Goal: Information Seeking & Learning: Learn about a topic

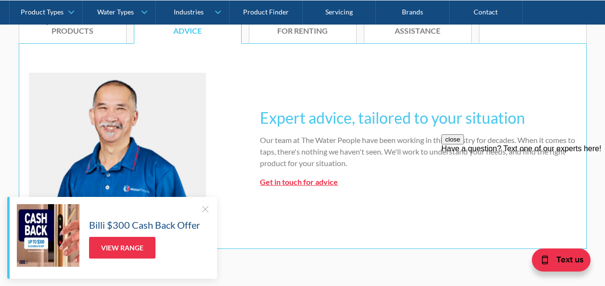
scroll to position [722, 0]
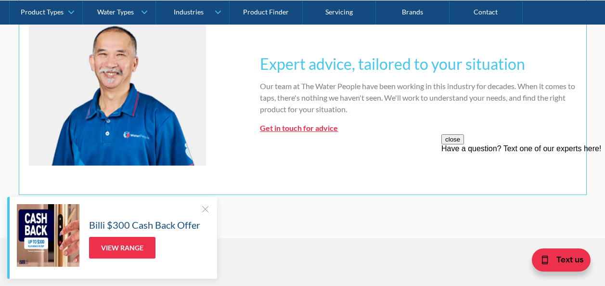
click at [200, 209] on div at bounding box center [205, 209] width 10 height 10
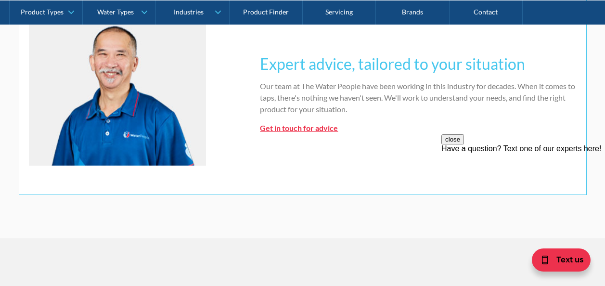
click at [343, 233] on div "Expert advice and tailored solutions Quality water products Personalised advice…" at bounding box center [302, 53] width 605 height 369
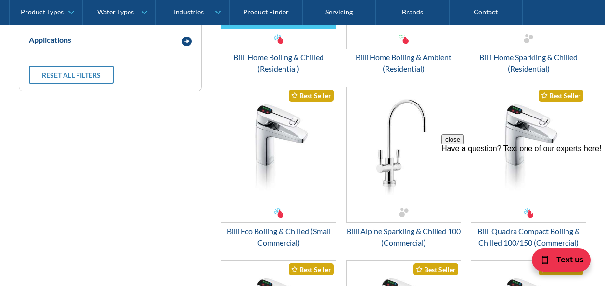
scroll to position [1348, 0]
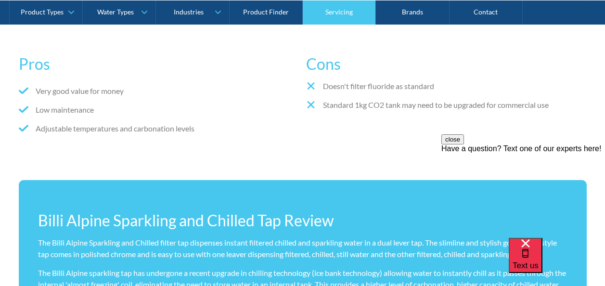
scroll to position [482, 0]
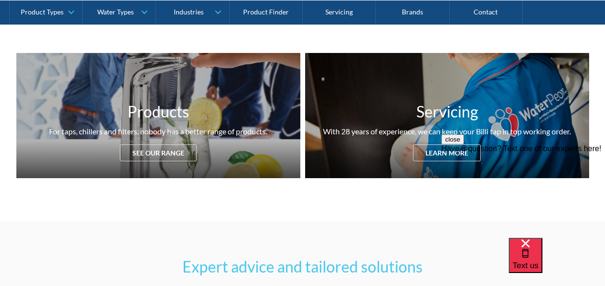
scroll to position [337, 0]
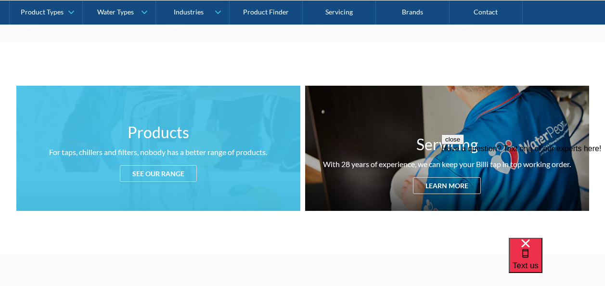
click at [170, 168] on div "See our range" at bounding box center [158, 173] width 77 height 17
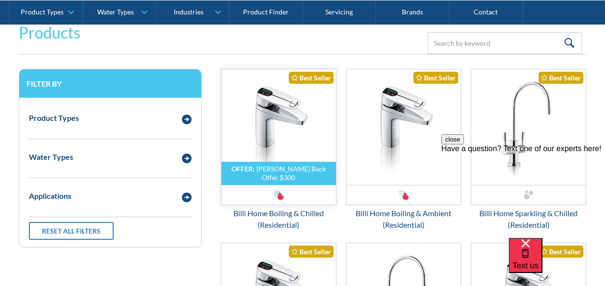
scroll to position [1300, 0]
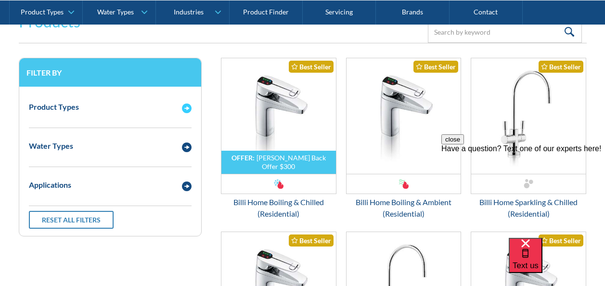
click at [180, 110] on div "Email Form 3" at bounding box center [186, 107] width 19 height 12
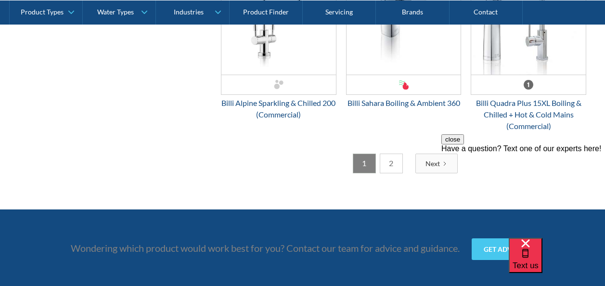
scroll to position [2648, 0]
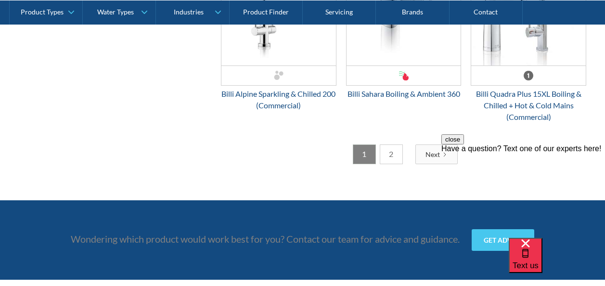
click at [387, 155] on link "2" at bounding box center [391, 154] width 23 height 20
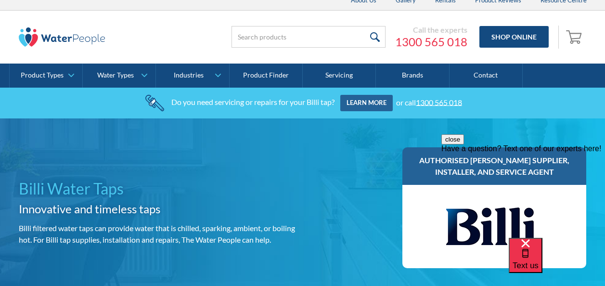
scroll to position [0, 0]
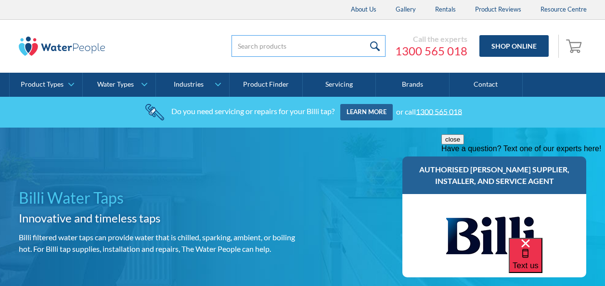
click at [305, 43] on input "search" at bounding box center [309, 46] width 154 height 22
type input "billi 300"
click at [365, 35] on input "submit" at bounding box center [375, 46] width 21 height 22
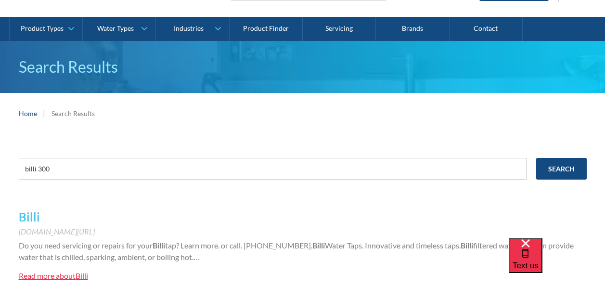
scroll to position [144, 0]
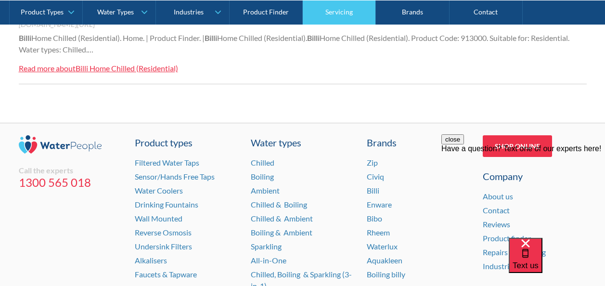
scroll to position [1009, 0]
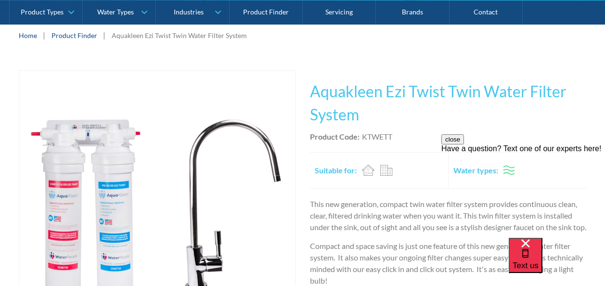
scroll to position [193, 0]
